Goal: Task Accomplishment & Management: Manage account settings

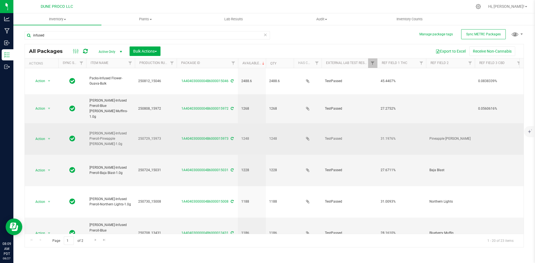
scroll to position [59, 0]
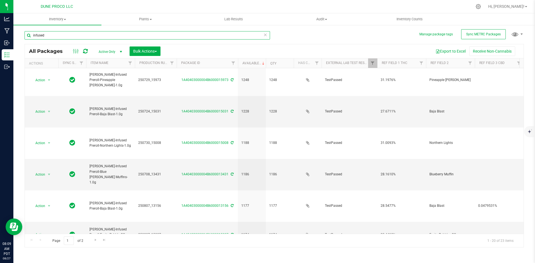
drag, startPoint x: 58, startPoint y: 33, endPoint x: 29, endPoint y: 30, distance: 29.0
click at [29, 30] on div "infused" at bounding box center [150, 35] width 250 height 18
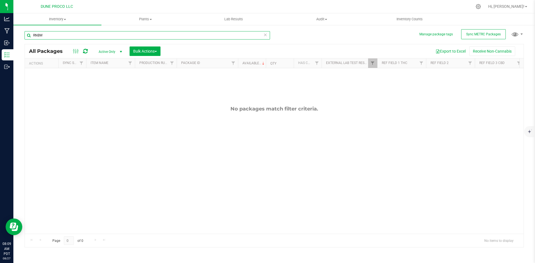
type input "RNBW"
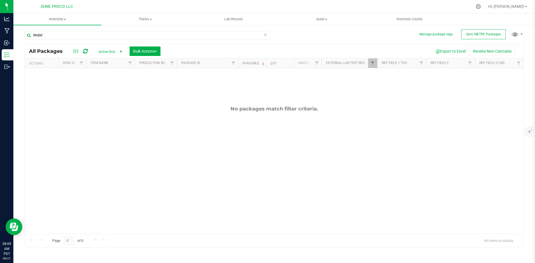
click at [264, 36] on icon at bounding box center [265, 34] width 4 height 7
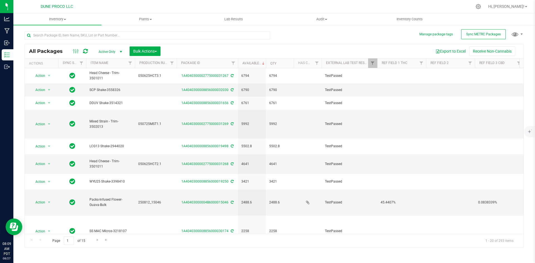
click at [517, 3] on div "Hi, [PERSON_NAME]!" at bounding box center [507, 7] width 43 height 10
click at [516, 5] on span "Hi, [PERSON_NAME]!" at bounding box center [506, 6] width 36 height 4
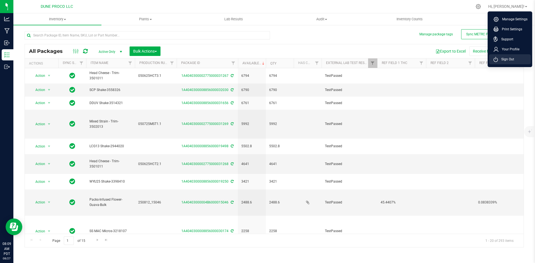
click at [501, 62] on li "Sign Out" at bounding box center [510, 59] width 42 height 10
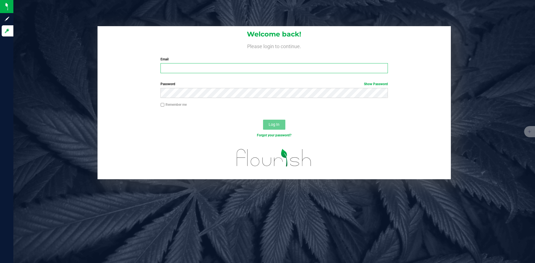
click at [313, 69] on input "Email" at bounding box center [274, 68] width 227 height 10
type input "[PERSON_NAME][EMAIL_ADDRESS][PERSON_NAME][DOMAIN_NAME]"
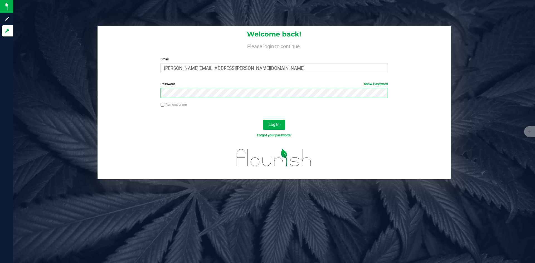
click at [263, 120] on button "Log In" at bounding box center [274, 125] width 22 height 10
